Goal: Information Seeking & Learning: Learn about a topic

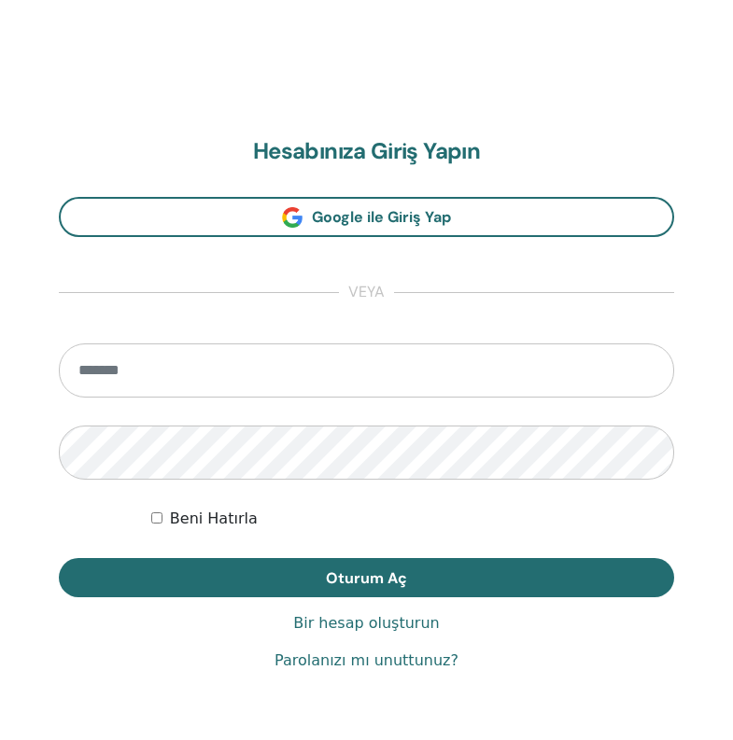
scroll to position [939, 0]
click at [275, 359] on input "email" at bounding box center [366, 371] width 615 height 54
type input "**********"
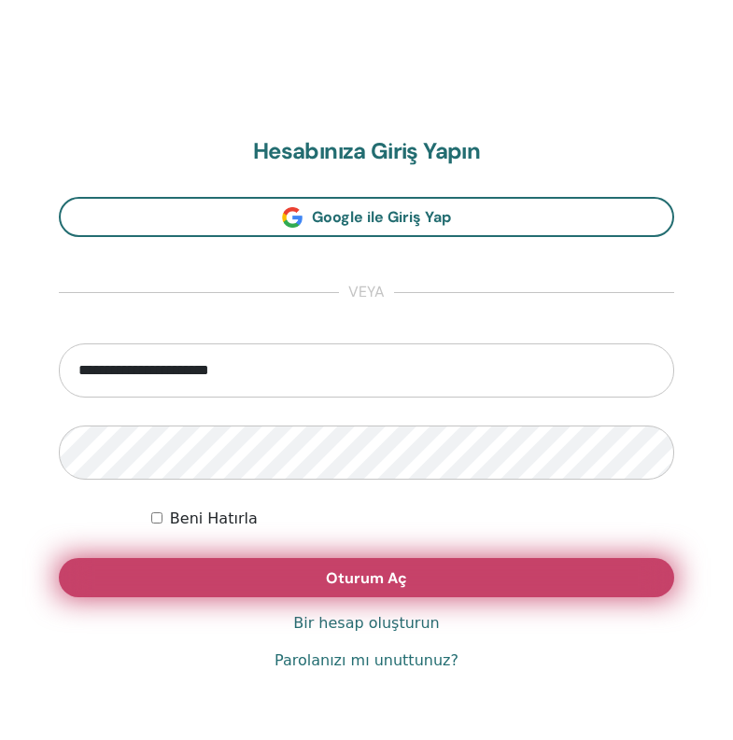
click at [338, 576] on span "Oturum Aç" at bounding box center [366, 579] width 81 height 20
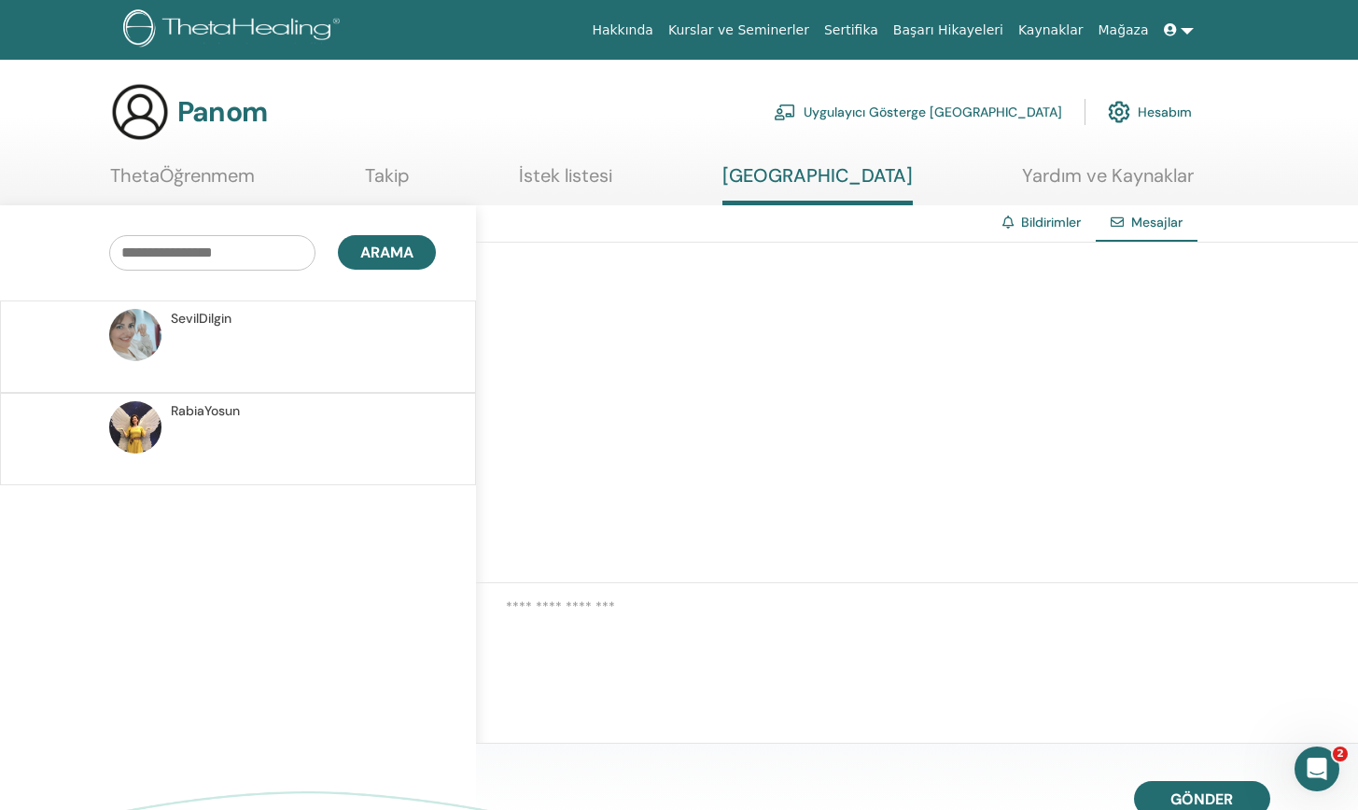
click at [246, 345] on p at bounding box center [306, 357] width 271 height 56
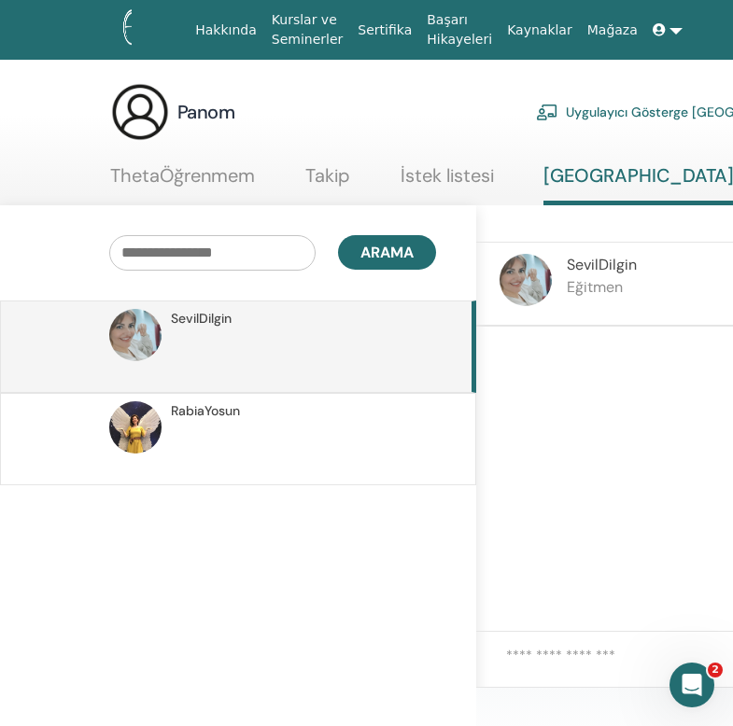
click at [158, 165] on link "ThetaÖğrenmem" at bounding box center [182, 182] width 145 height 36
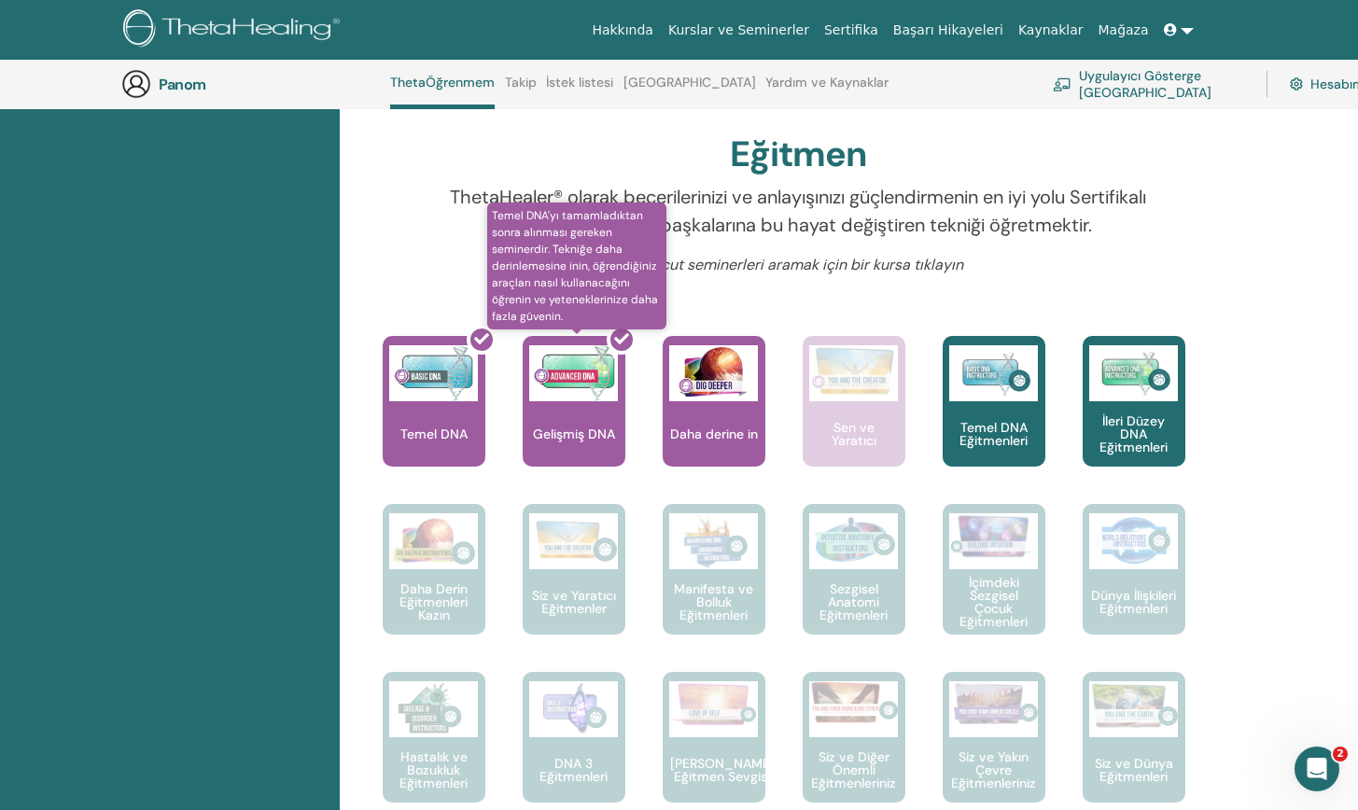
scroll to position [563, 0]
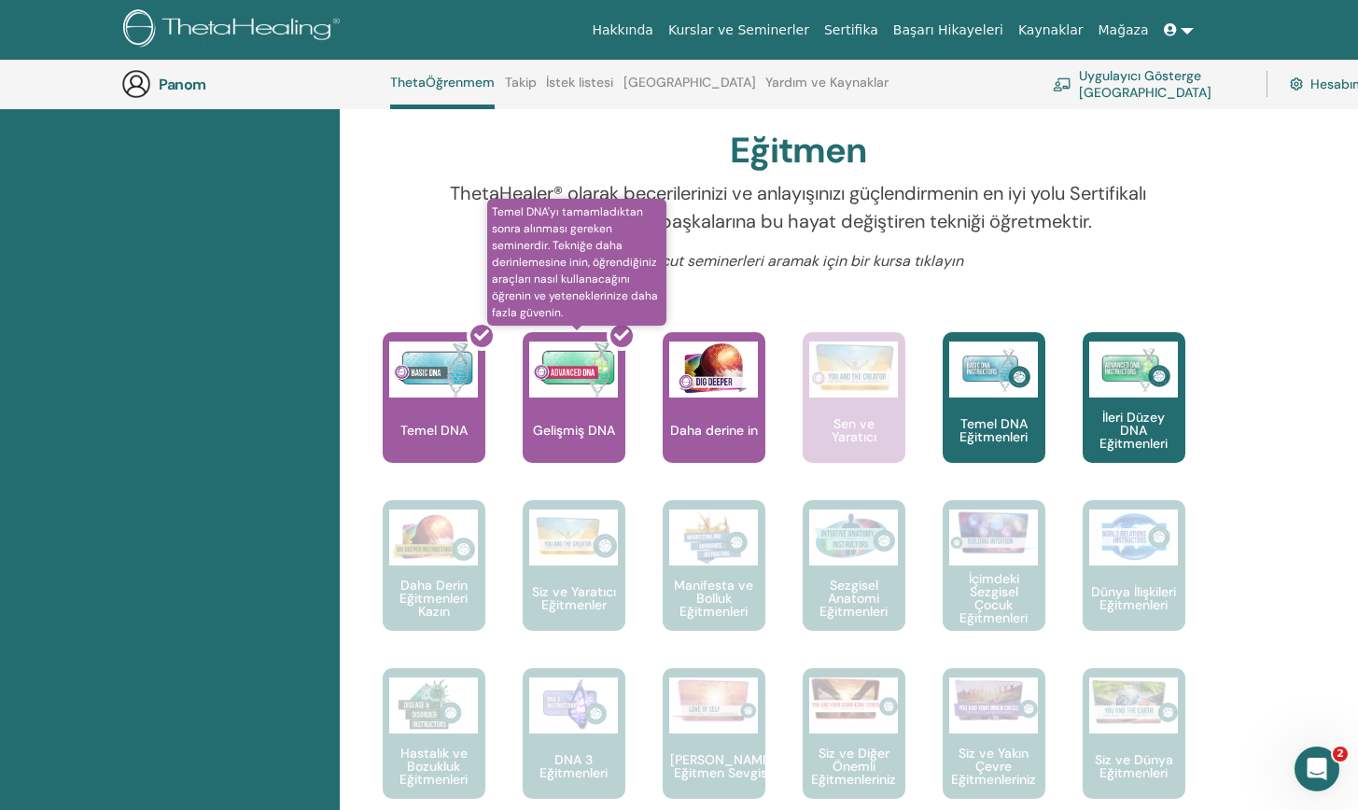
click at [586, 407] on div at bounding box center [585, 405] width 103 height 168
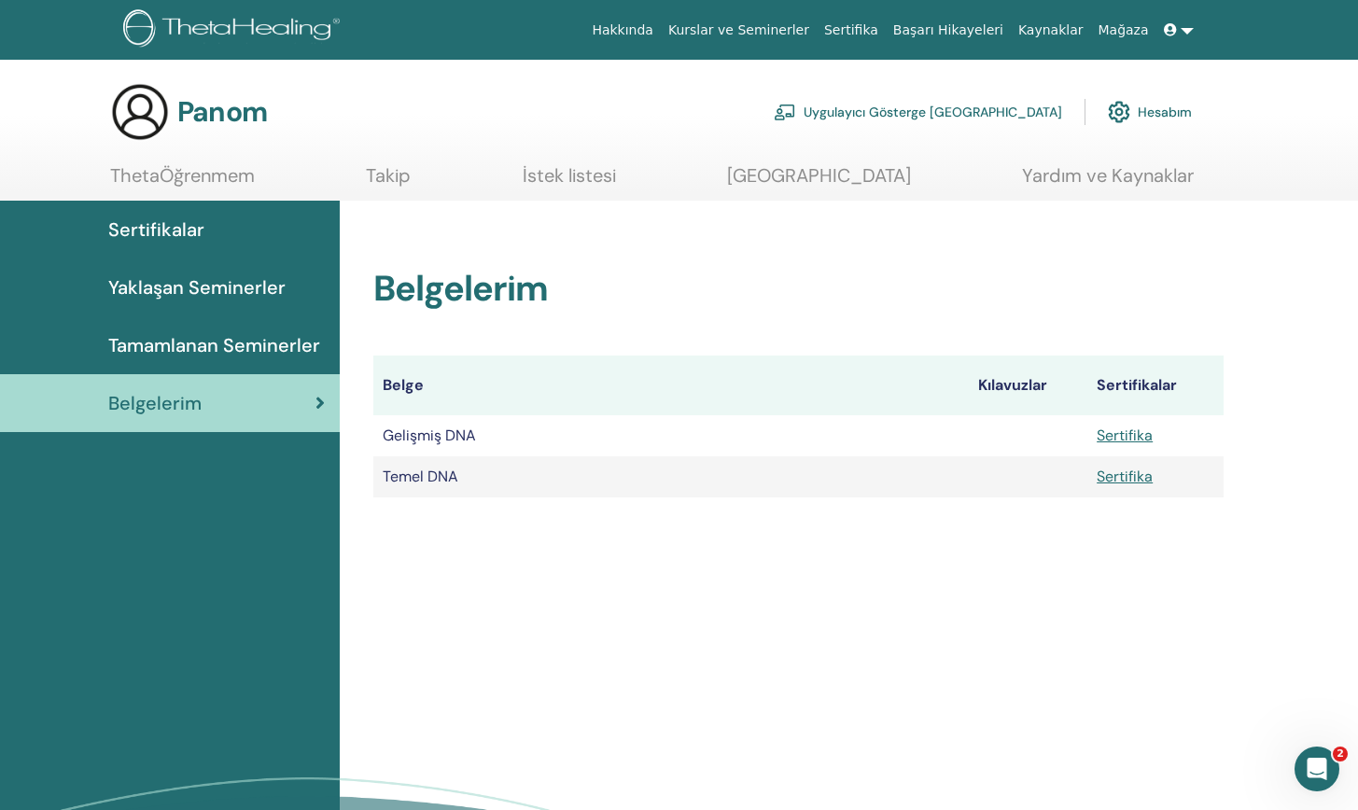
click at [1139, 478] on link "Sertifika" at bounding box center [1125, 477] width 56 height 20
click at [1120, 440] on link "Sertifika" at bounding box center [1125, 436] width 56 height 20
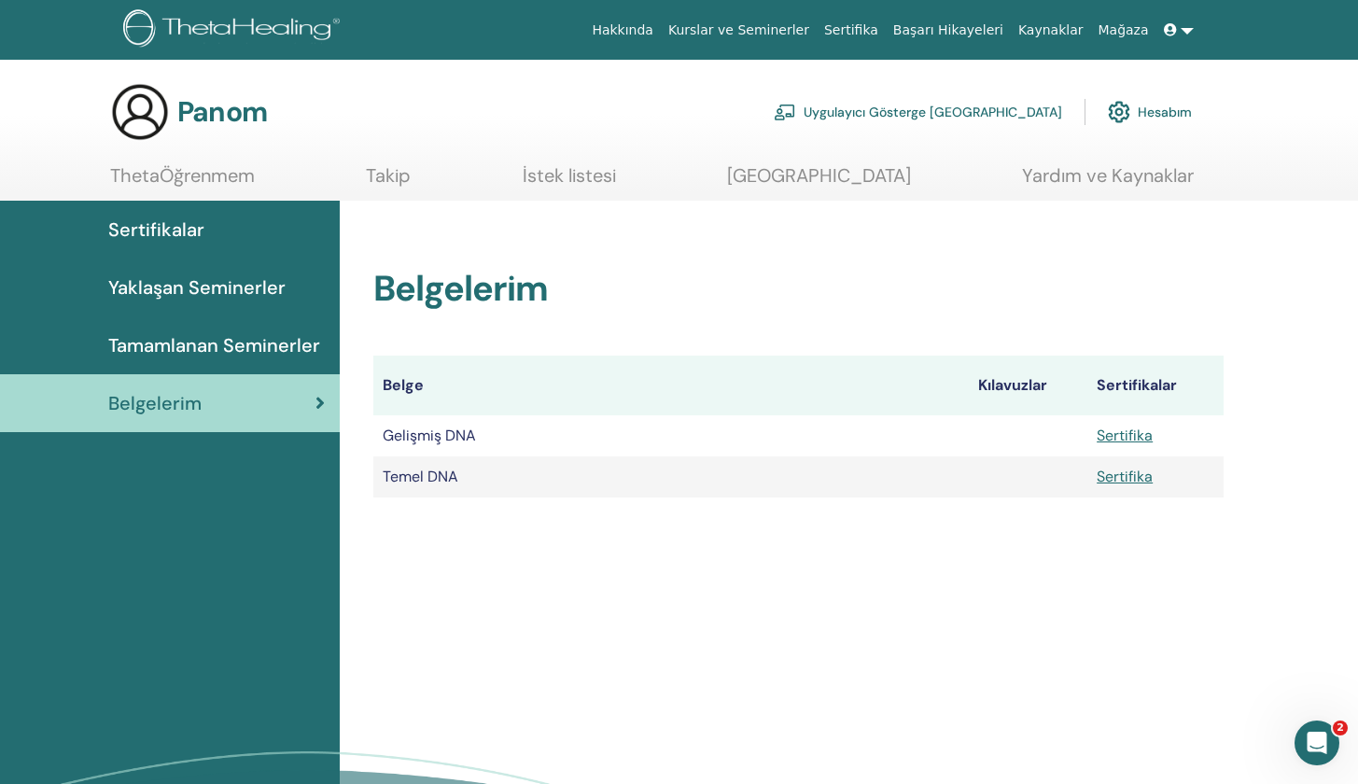
click at [204, 288] on span "Yaklaşan Seminerler" at bounding box center [196, 288] width 177 height 28
